Goal: Information Seeking & Learning: Compare options

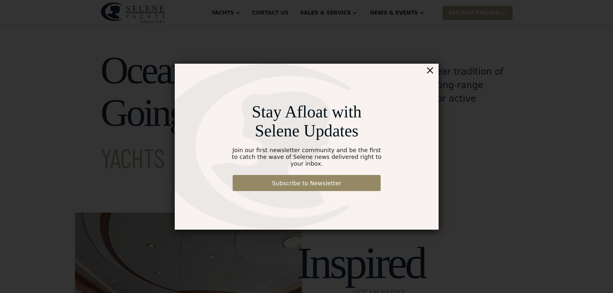
click at [427, 76] on div "×" at bounding box center [429, 70] width 9 height 13
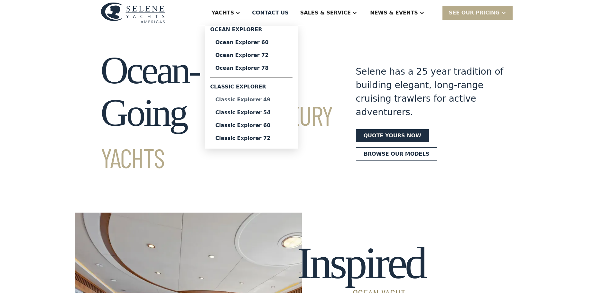
click at [287, 101] on div "Classic Explorer 49" at bounding box center [251, 99] width 72 height 5
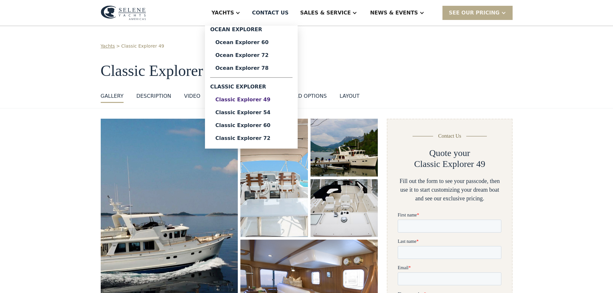
click at [276, 106] on link "Classic Explorer 49" at bounding box center [251, 99] width 82 height 13
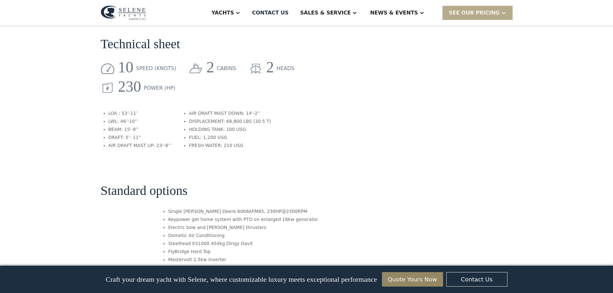
scroll to position [579, 0]
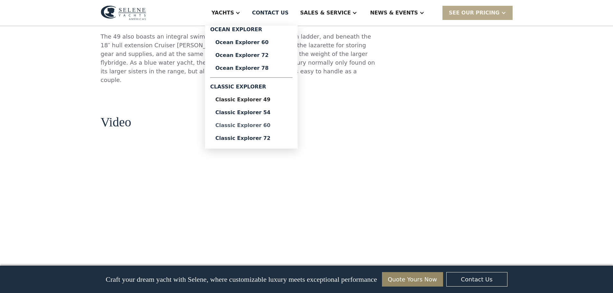
click at [284, 127] on div "Classic Explorer 60" at bounding box center [251, 125] width 72 height 5
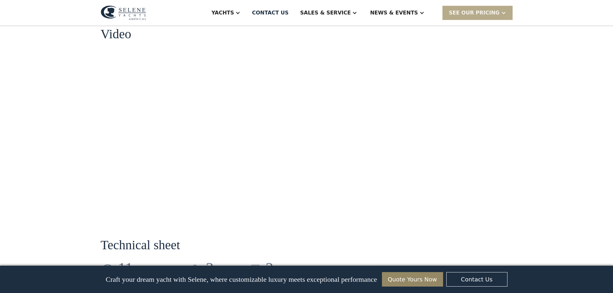
scroll to position [579, 0]
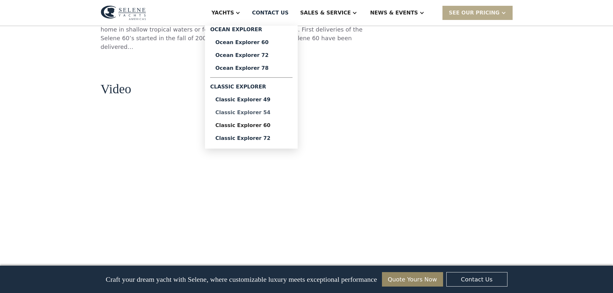
click at [284, 114] on div "Classic Explorer 54" at bounding box center [251, 112] width 72 height 5
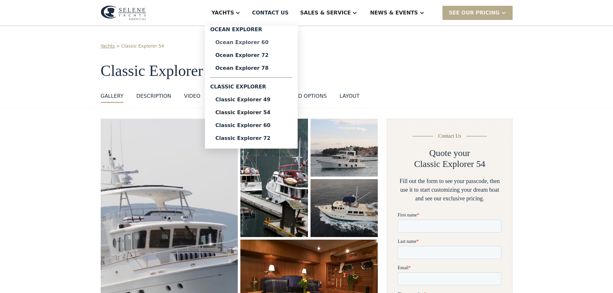
click at [285, 37] on link "Ocean Explorer 60" at bounding box center [251, 42] width 82 height 13
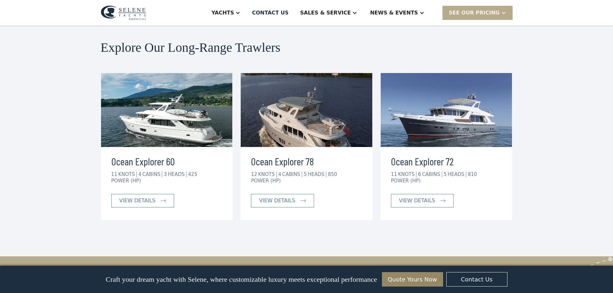
scroll to position [1640, 0]
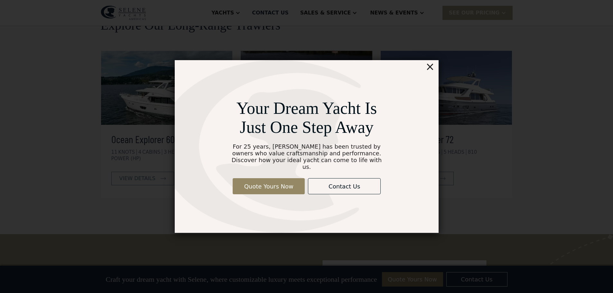
click at [430, 66] on div "×" at bounding box center [429, 66] width 9 height 13
